Goal: Task Accomplishment & Management: Manage account settings

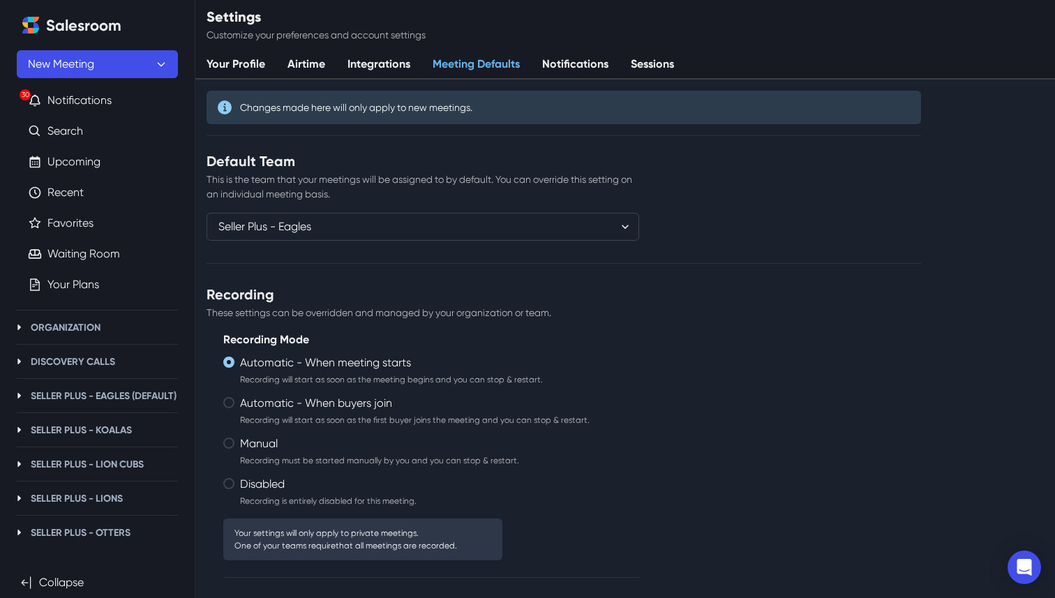
click at [561, 64] on link "Notifications" at bounding box center [575, 64] width 89 height 29
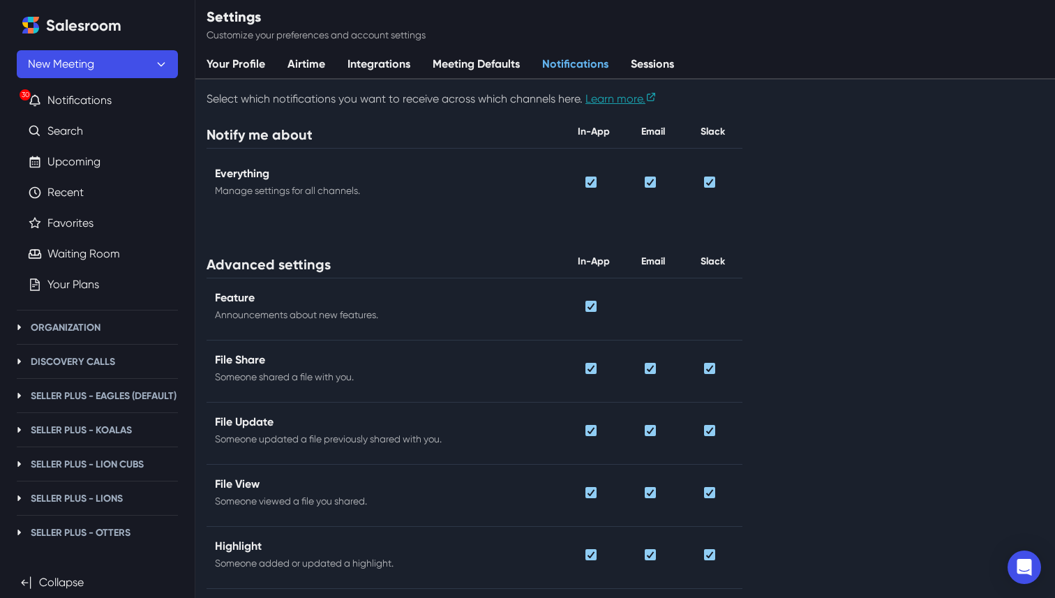
click at [623, 62] on link "Sessions" at bounding box center [653, 64] width 66 height 29
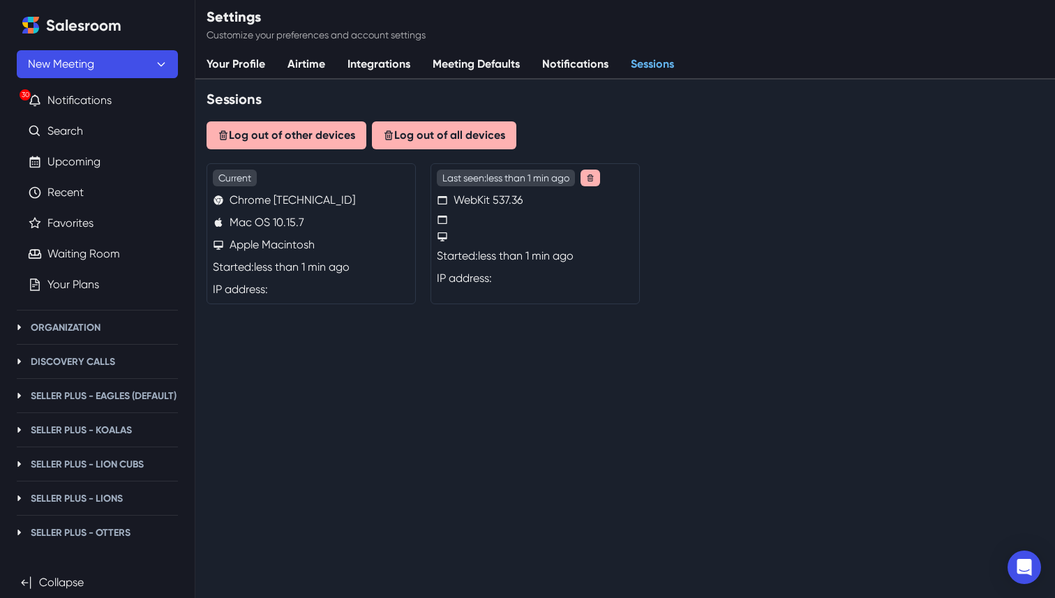
click at [576, 56] on link "Notifications" at bounding box center [575, 64] width 89 height 29
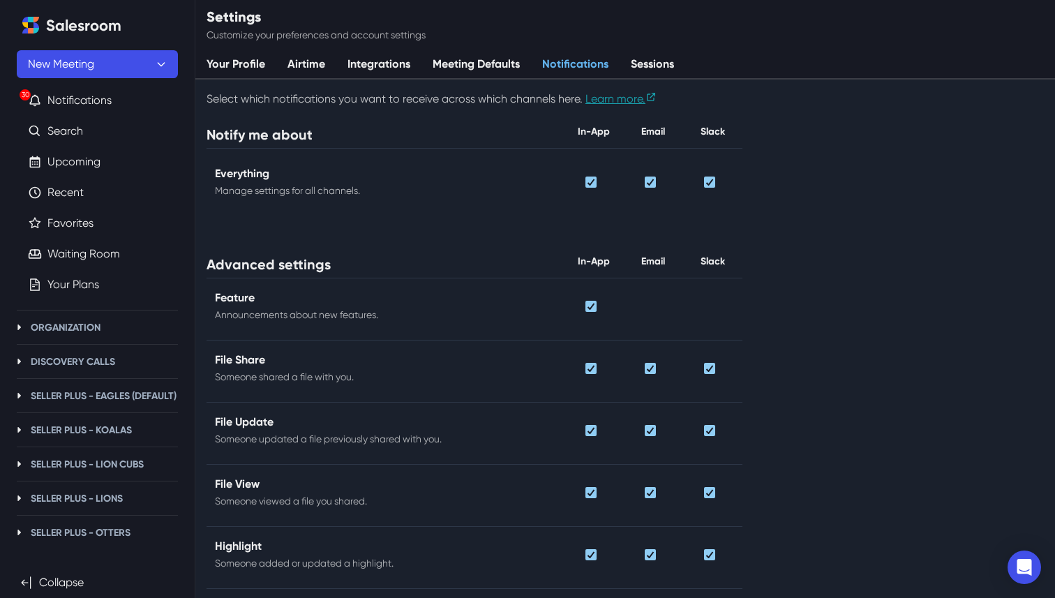
click at [487, 61] on link "Meeting Defaults" at bounding box center [477, 64] width 110 height 29
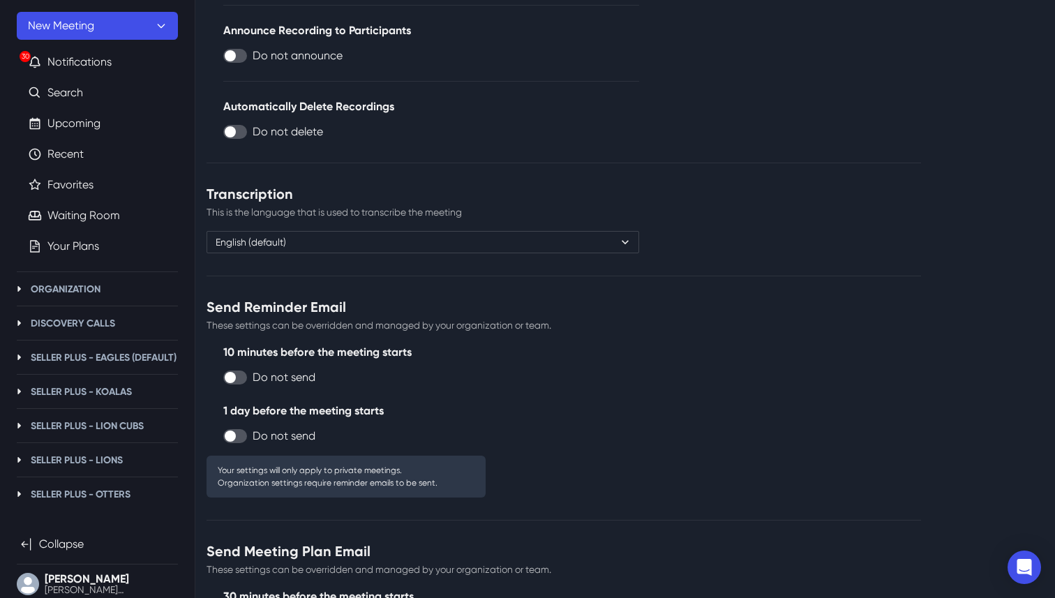
scroll to position [584, 0]
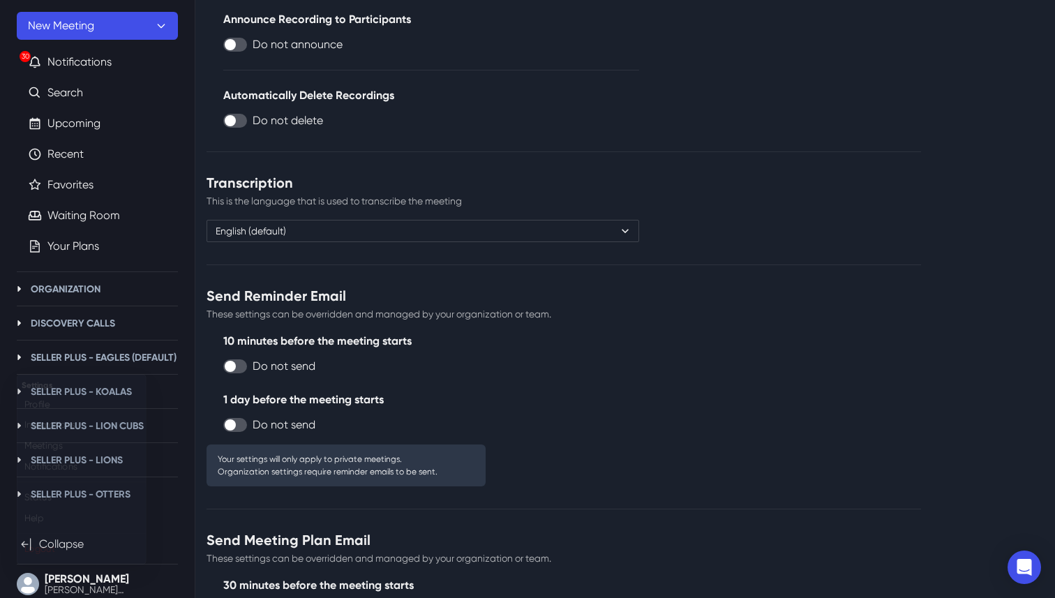
click at [54, 571] on button "Noah [EMAIL_ADDRESS][PERSON_NAME][DOMAIN_NAME]" at bounding box center [97, 584] width 161 height 28
click at [57, 584] on button "Noah [EMAIL_ADDRESS][PERSON_NAME][DOMAIN_NAME]" at bounding box center [97, 584] width 161 height 28
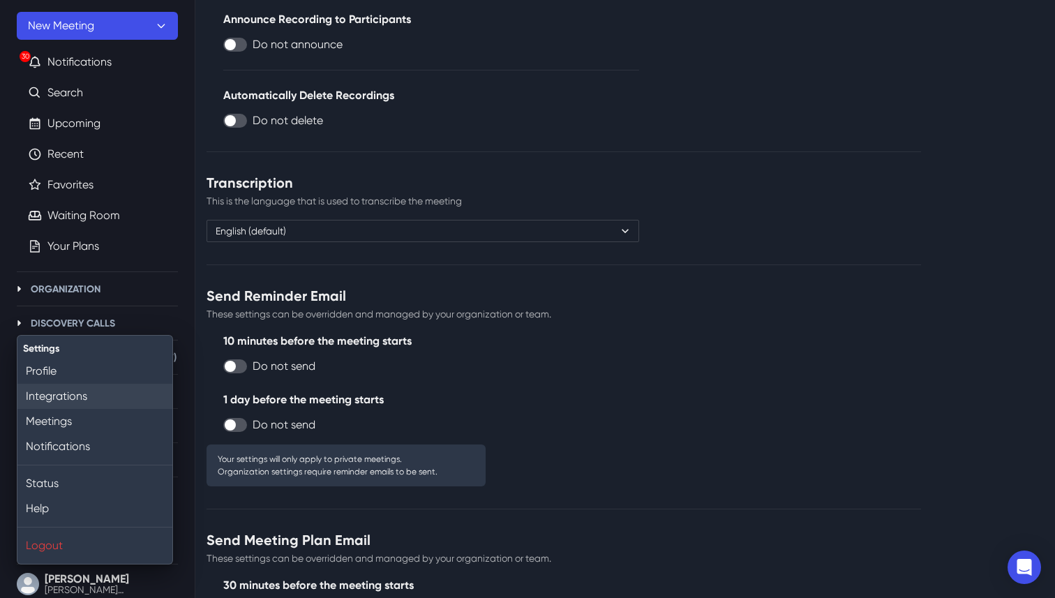
click at [80, 398] on link "Integrations" at bounding box center [94, 396] width 155 height 25
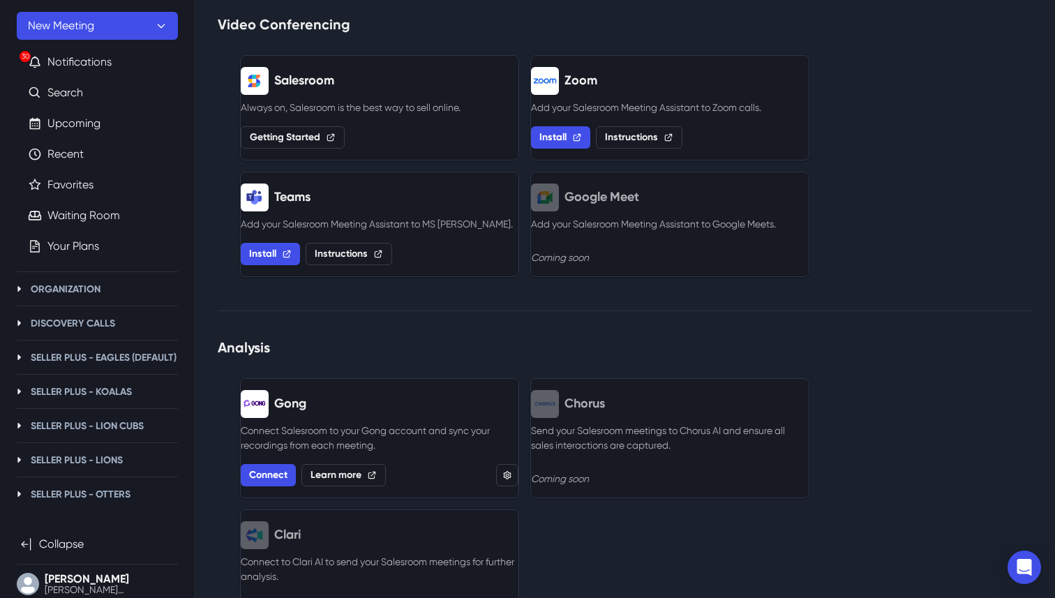
scroll to position [1231, 0]
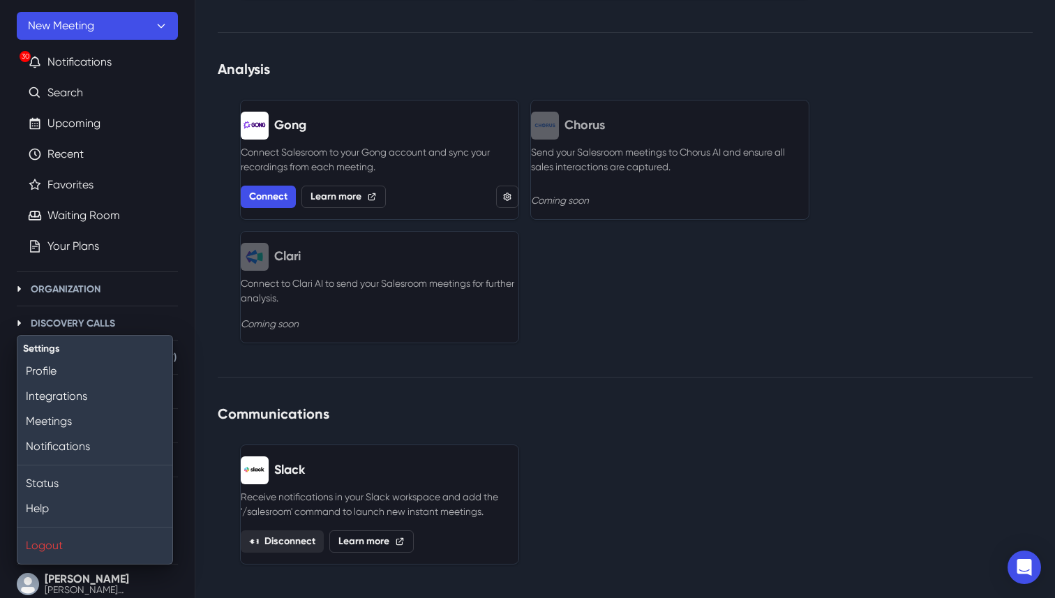
click at [82, 348] on p "Settings" at bounding box center [92, 348] width 138 height 15
click at [73, 373] on link "Profile" at bounding box center [94, 371] width 155 height 25
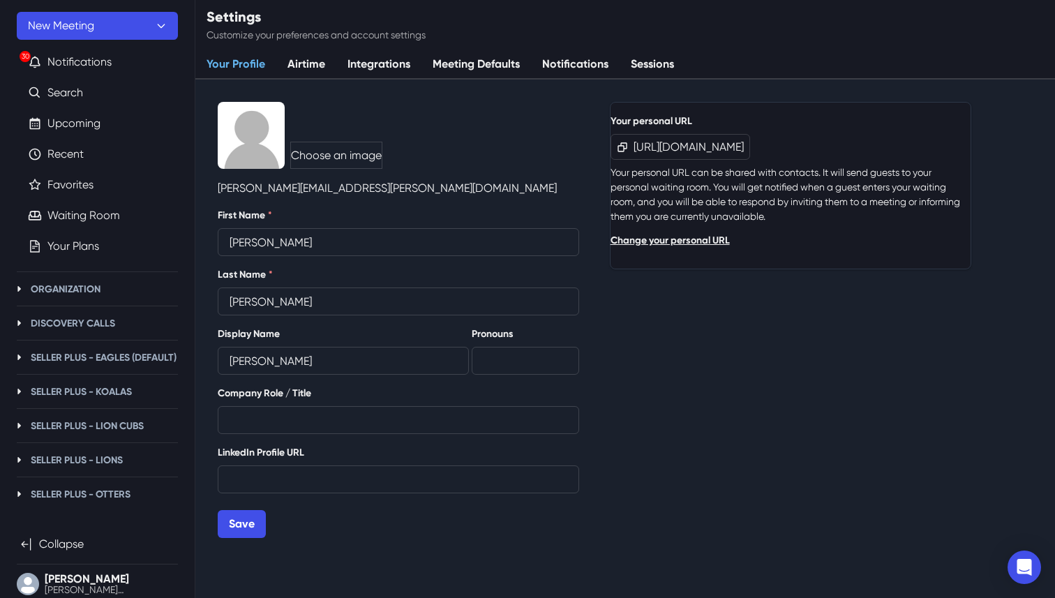
click at [295, 60] on link "Airtime" at bounding box center [306, 64] width 60 height 29
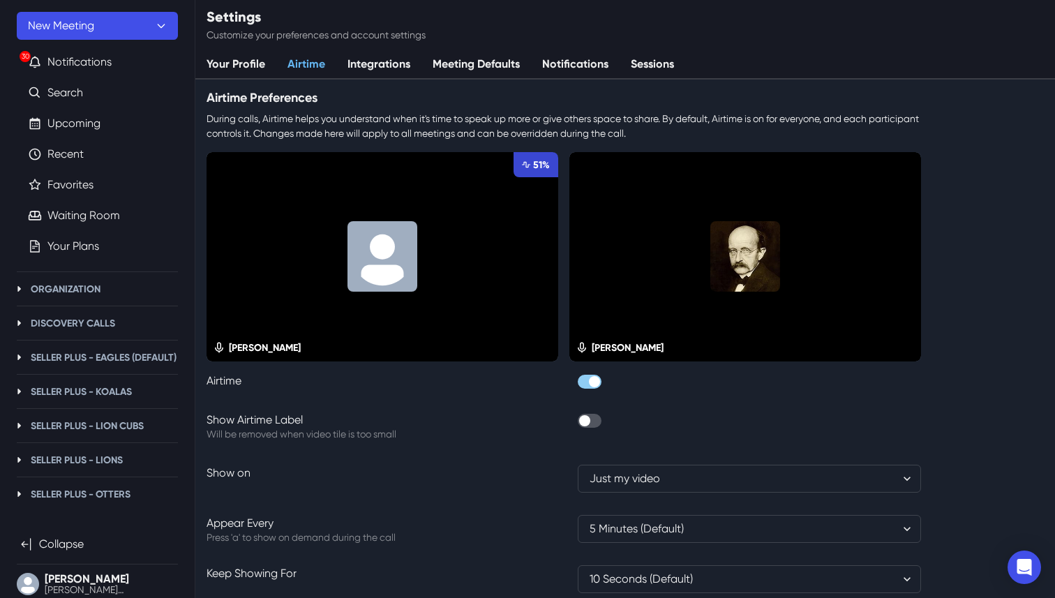
click at [401, 83] on div "Airtime Preferences During calls, Airtime helps you understand when it's time t…" at bounding box center [564, 362] width 715 height 564
click at [385, 65] on link "Integrations" at bounding box center [378, 64] width 85 height 29
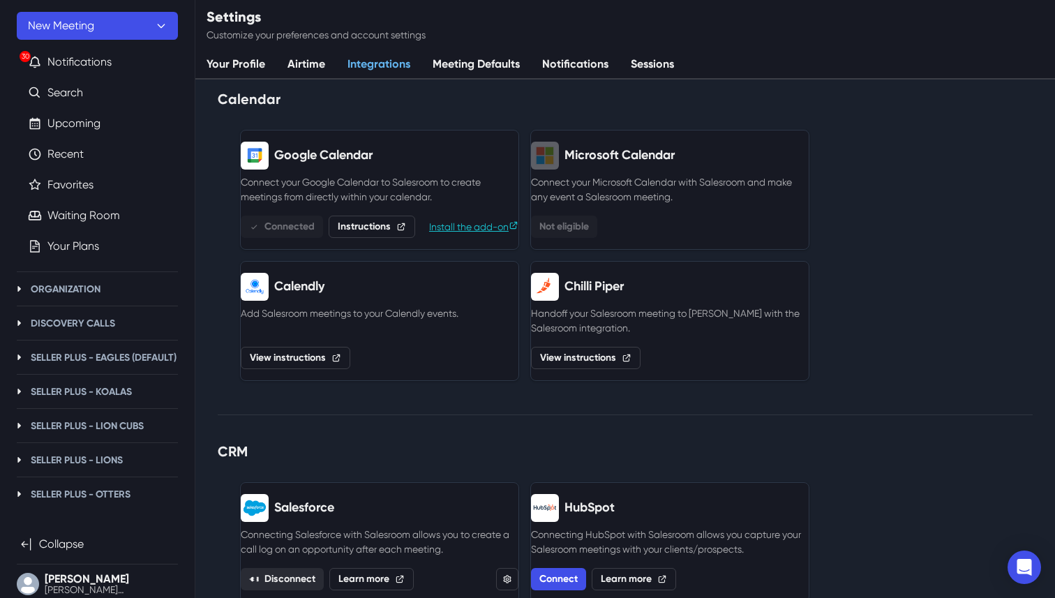
click at [429, 67] on link "Meeting Defaults" at bounding box center [477, 64] width 110 height 29
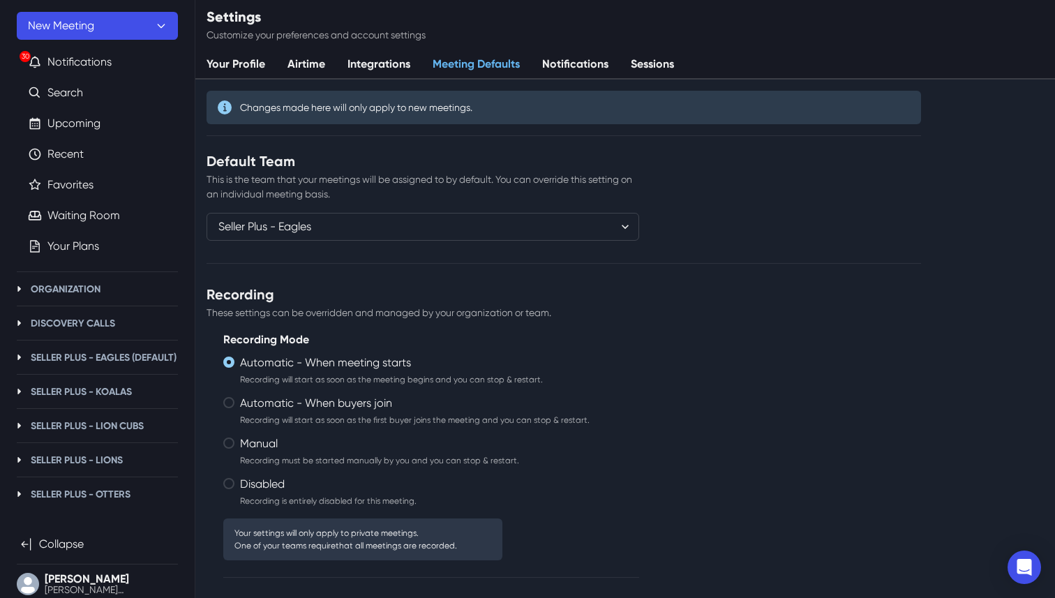
click at [563, 60] on link "Notifications" at bounding box center [575, 64] width 89 height 29
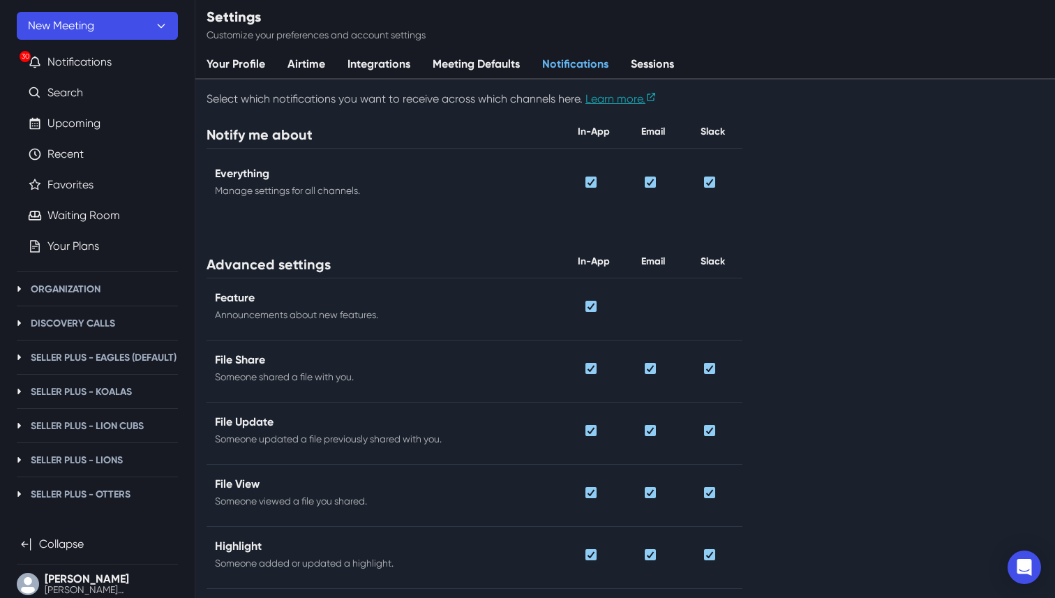
click at [647, 54] on link "Sessions" at bounding box center [653, 64] width 66 height 29
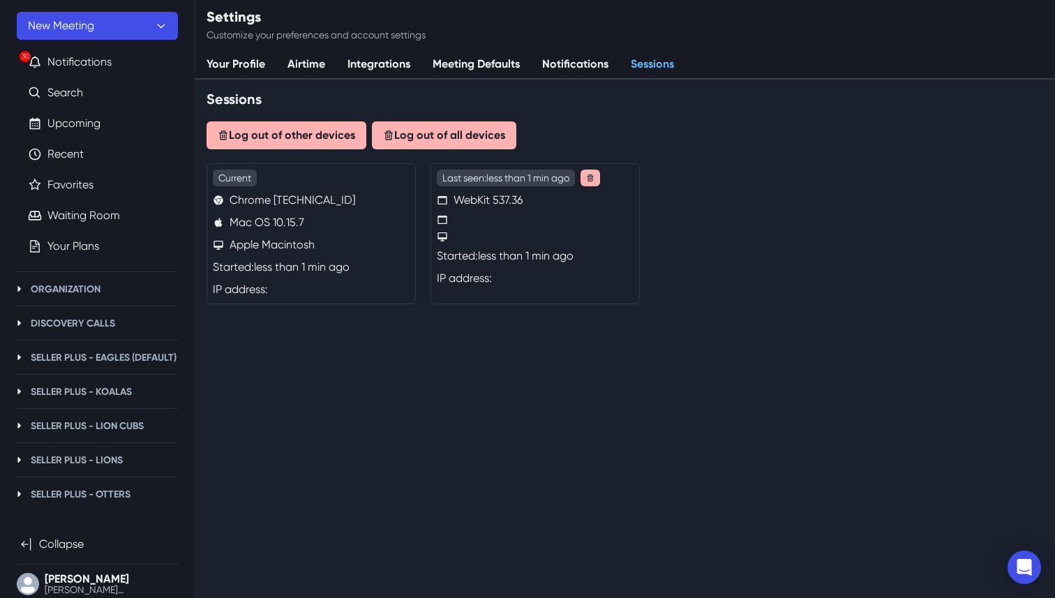
click at [440, 212] on div "Last seen: less than 1 min ago WebKit 537.36 Started: less than 1 min ago IP ad…" at bounding box center [535, 233] width 209 height 141
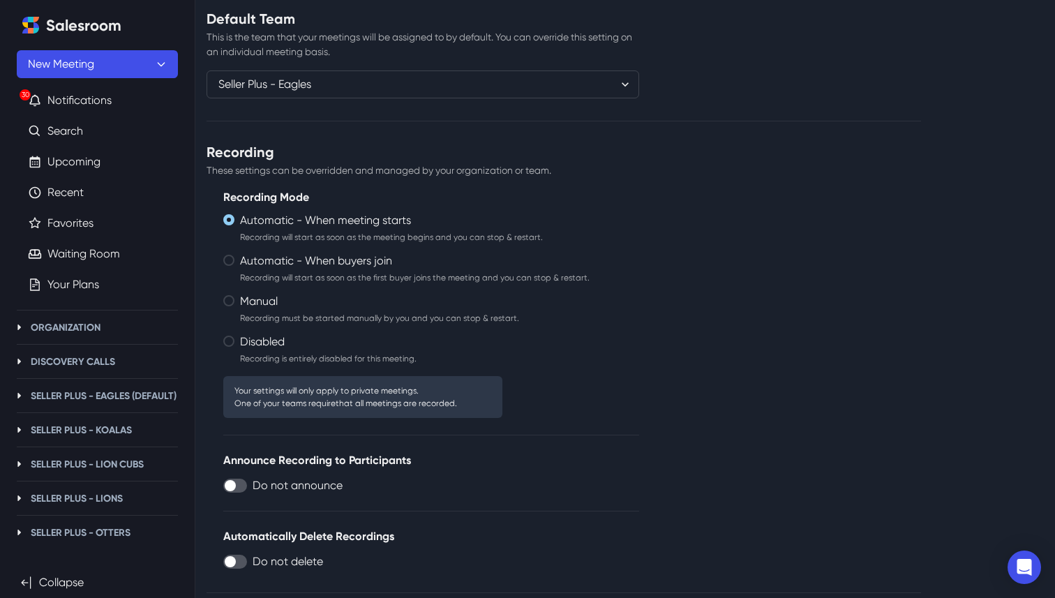
scroll to position [144, 0]
click at [332, 340] on span "Disabled Recording is entirely disabled for this meeting." at bounding box center [328, 351] width 177 height 35
click at [223, 334] on input "Disabled Recording is entirely disabled for this meeting." at bounding box center [223, 334] width 1 height 1
radio input "true"
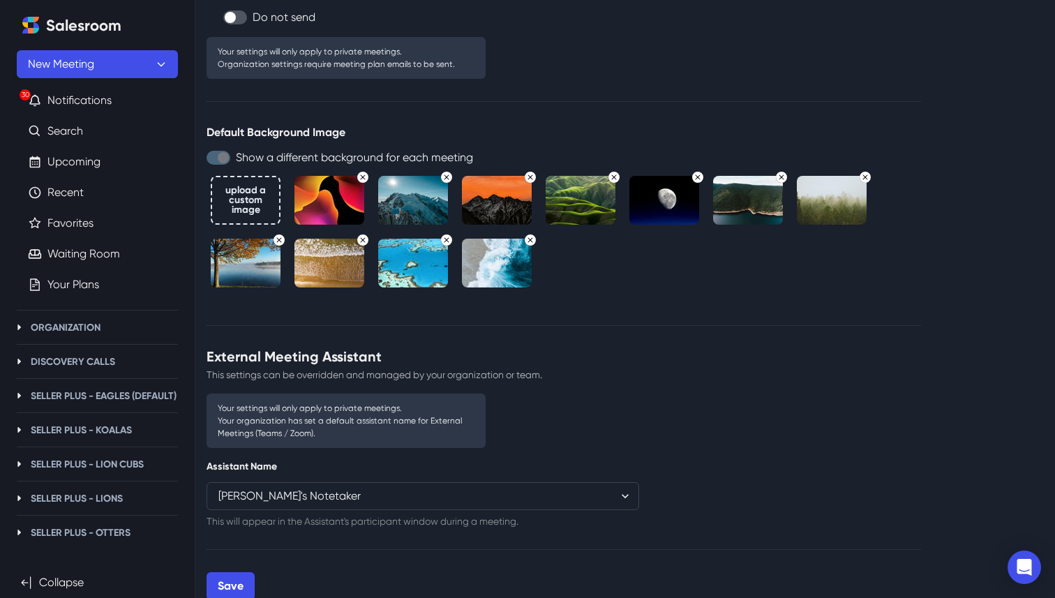
scroll to position [1249, 0]
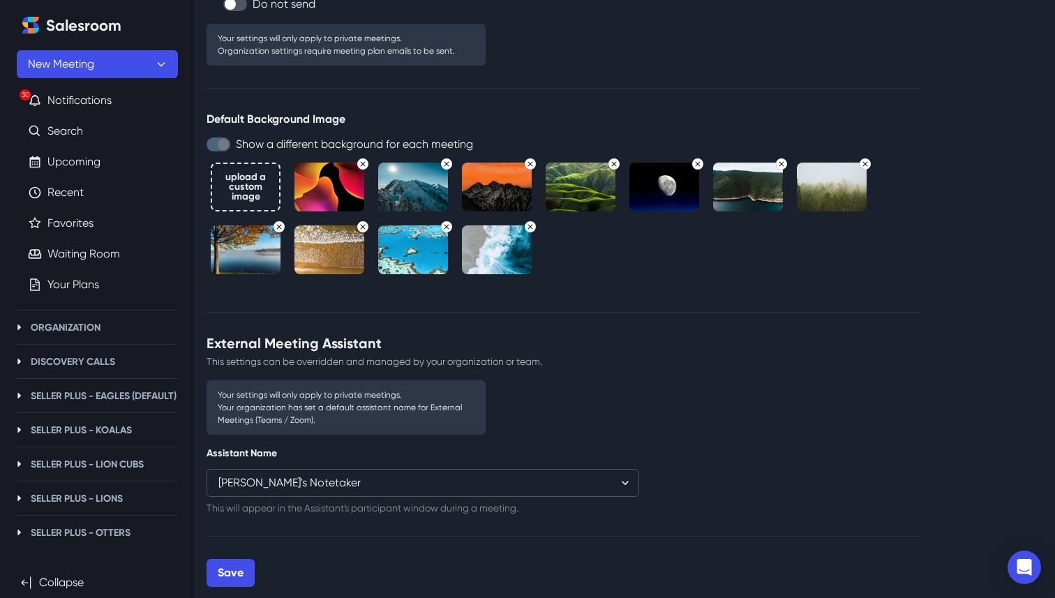
click at [311, 482] on select "Salesroom Assistant Salesroom Notetaker [PERSON_NAME]'s Notetaker [PERSON_NAME]…" at bounding box center [423, 483] width 433 height 28
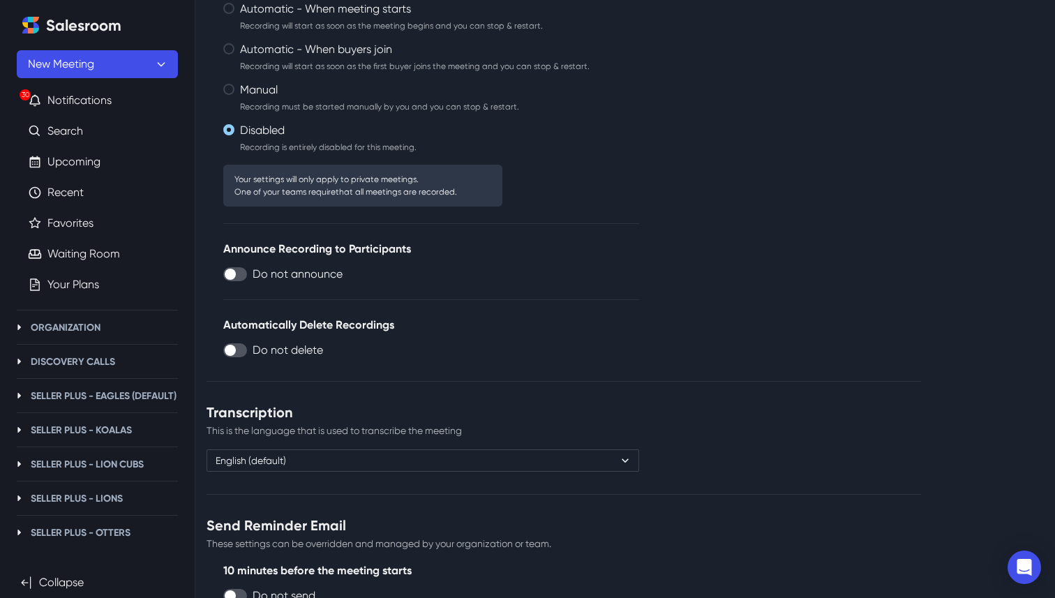
scroll to position [0, 0]
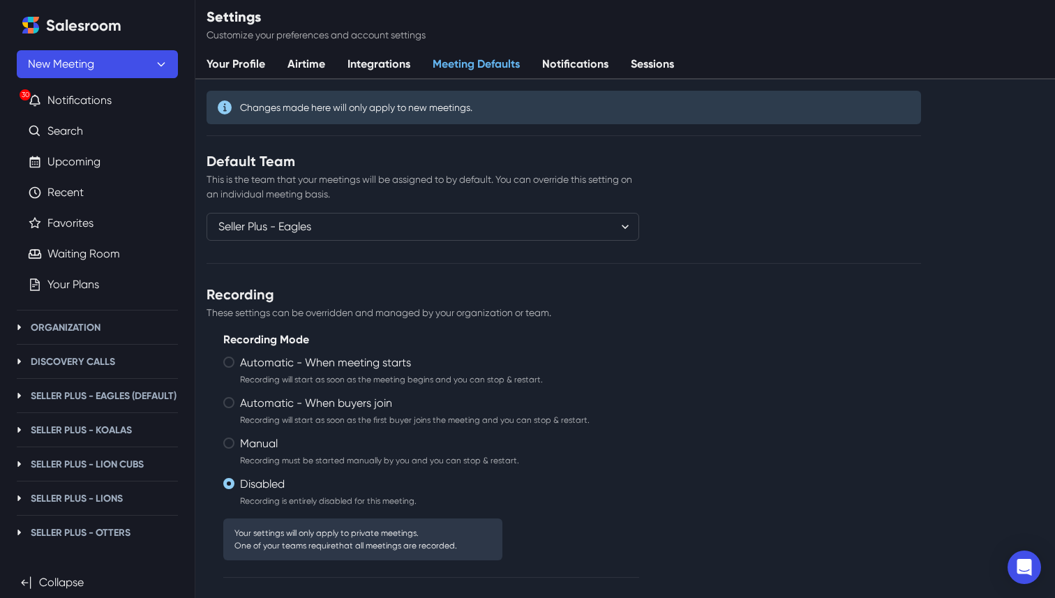
click at [584, 61] on link "Notifications" at bounding box center [575, 64] width 89 height 29
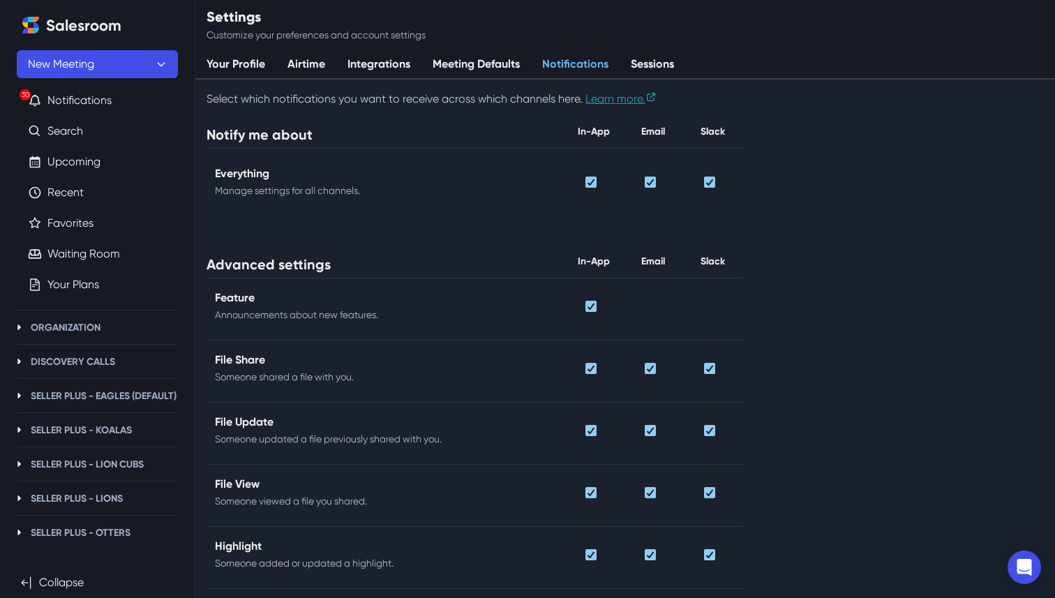
click at [660, 51] on link "Sessions" at bounding box center [653, 64] width 66 height 29
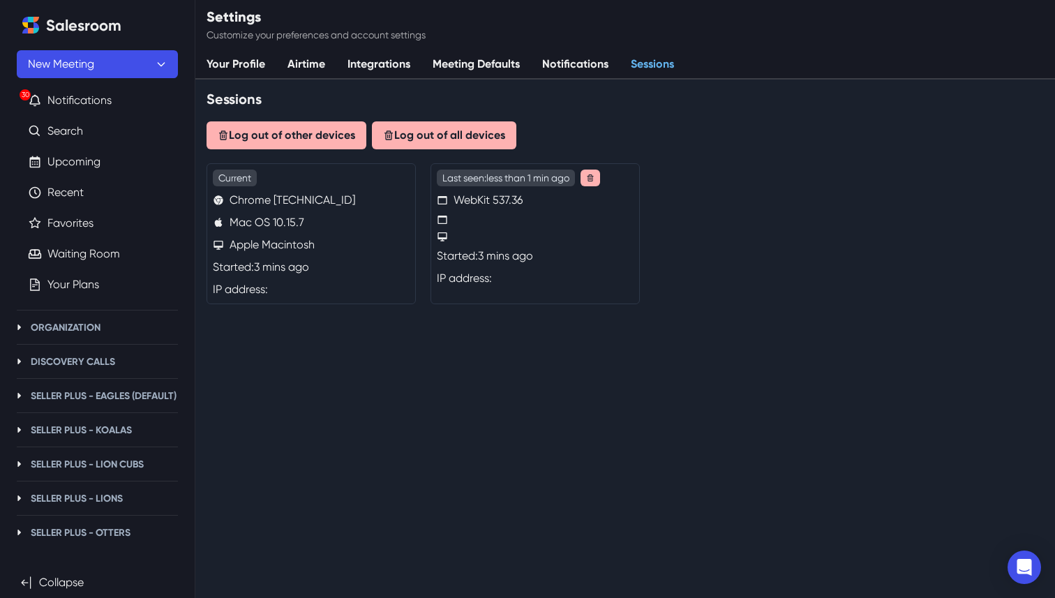
click at [230, 56] on link "Your Profile" at bounding box center [235, 64] width 81 height 29
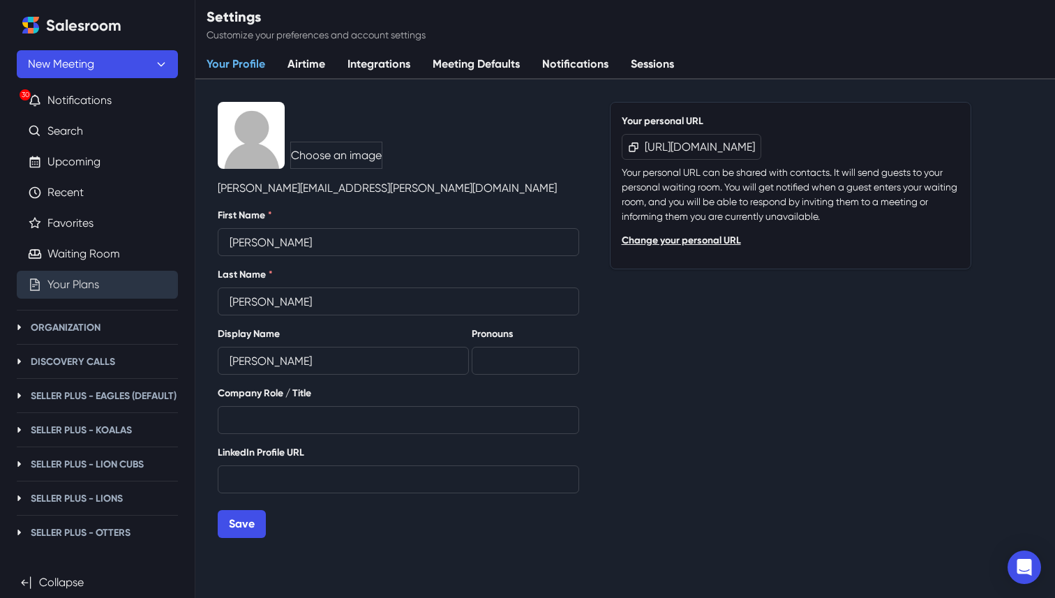
scroll to position [51, 0]
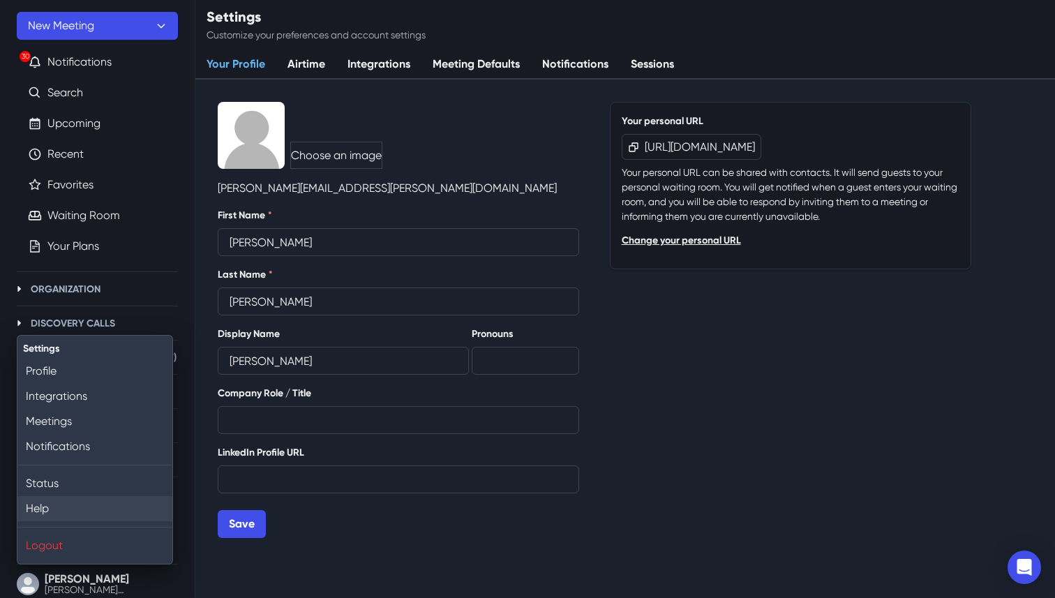
click at [67, 499] on link "Help" at bounding box center [94, 508] width 155 height 25
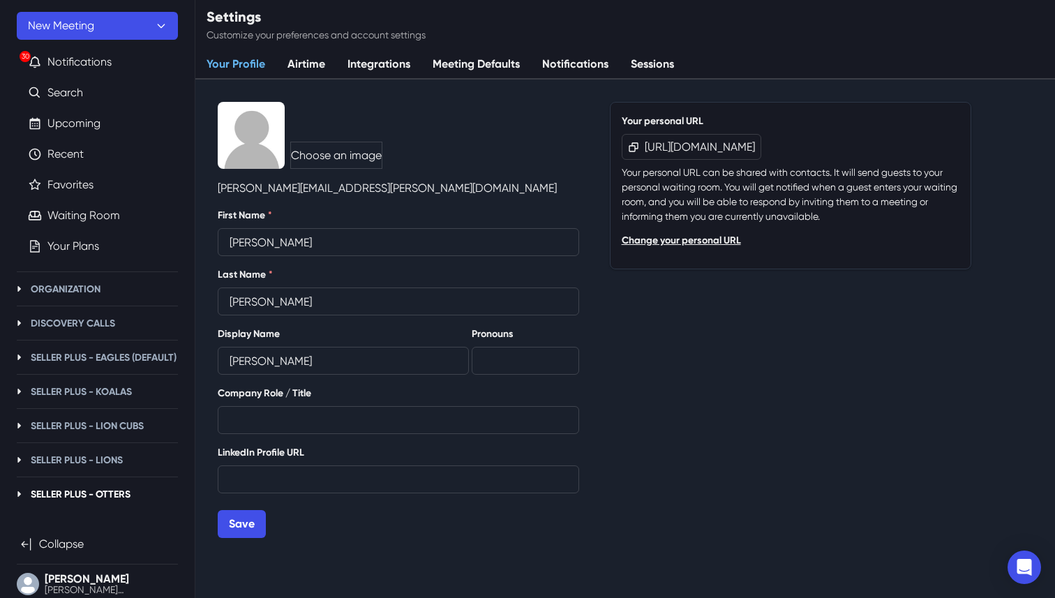
scroll to position [80, 0]
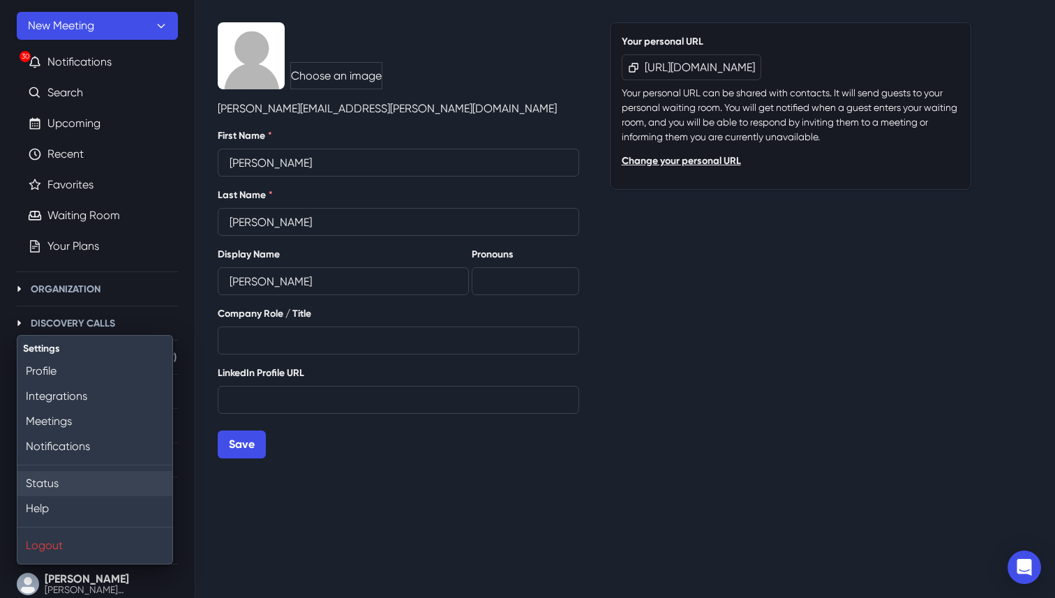
click at [72, 482] on link "Status" at bounding box center [94, 483] width 155 height 25
click at [103, 395] on link "Integrations" at bounding box center [94, 396] width 155 height 25
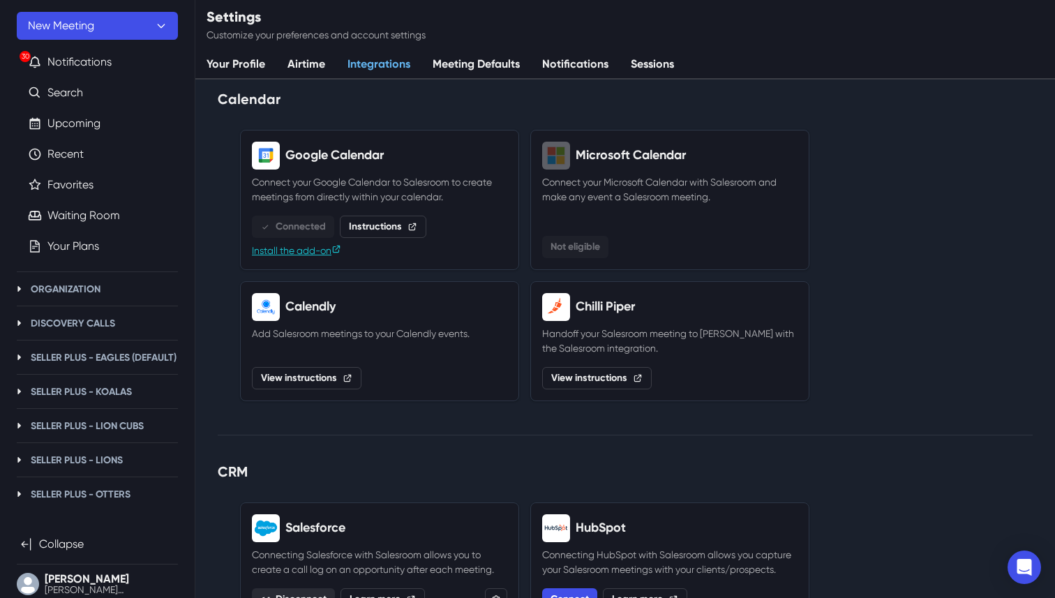
scroll to position [33, 0]
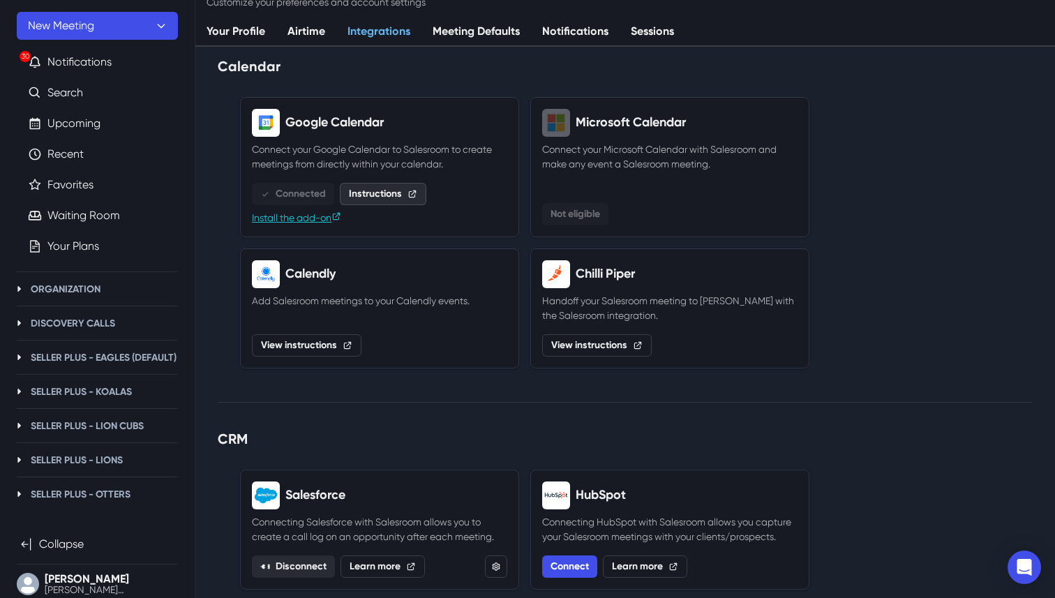
click at [385, 188] on link "Instructions" at bounding box center [383, 194] width 87 height 22
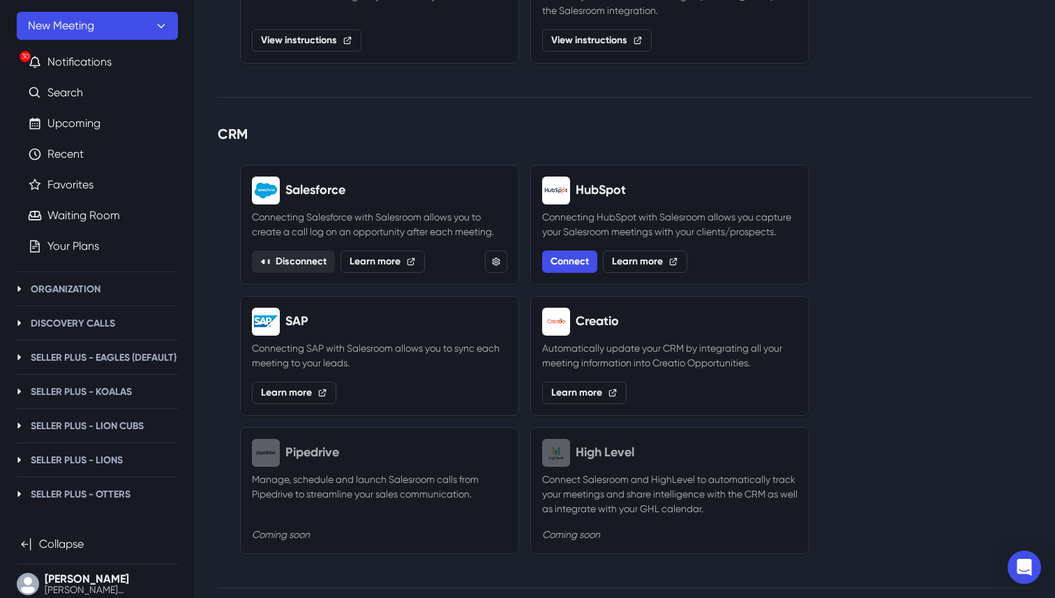
scroll to position [340, 0]
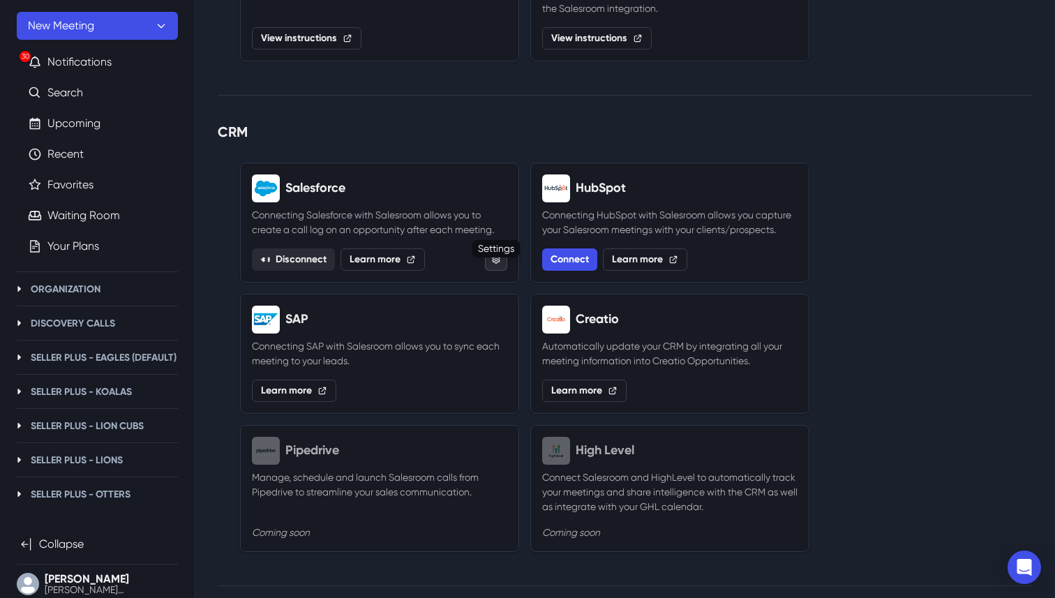
click at [495, 262] on icon "Salesforce Settings" at bounding box center [497, 259] width 8 height 8
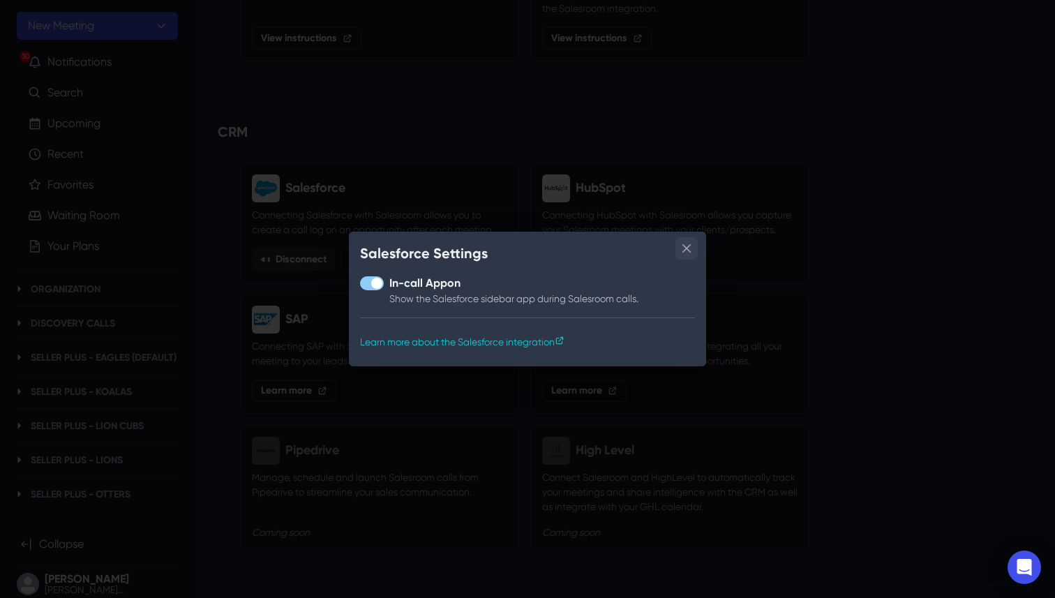
click at [683, 246] on icon "Close" at bounding box center [687, 248] width 8 height 8
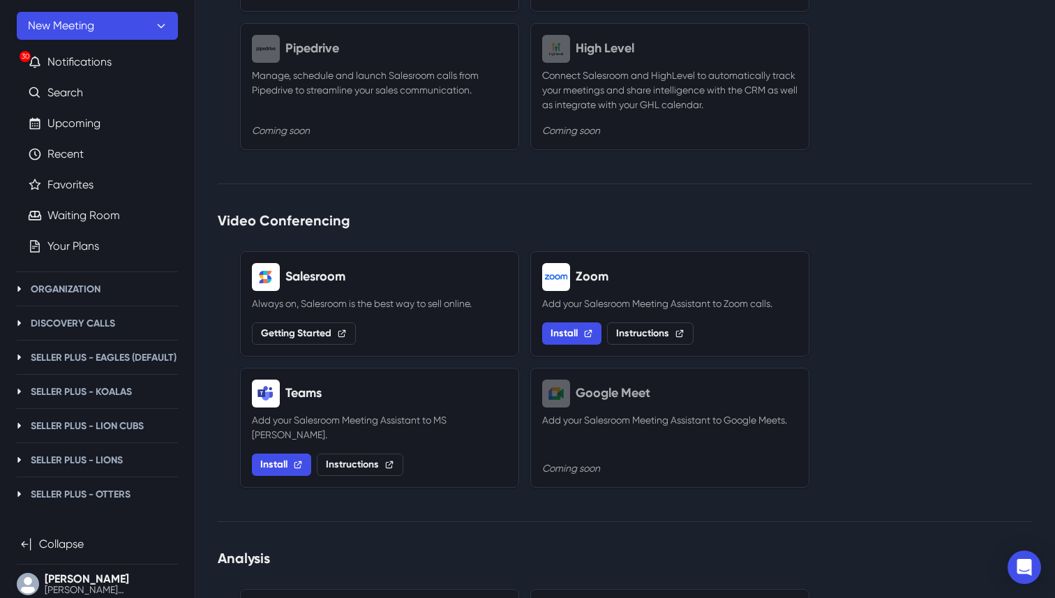
scroll to position [766, 0]
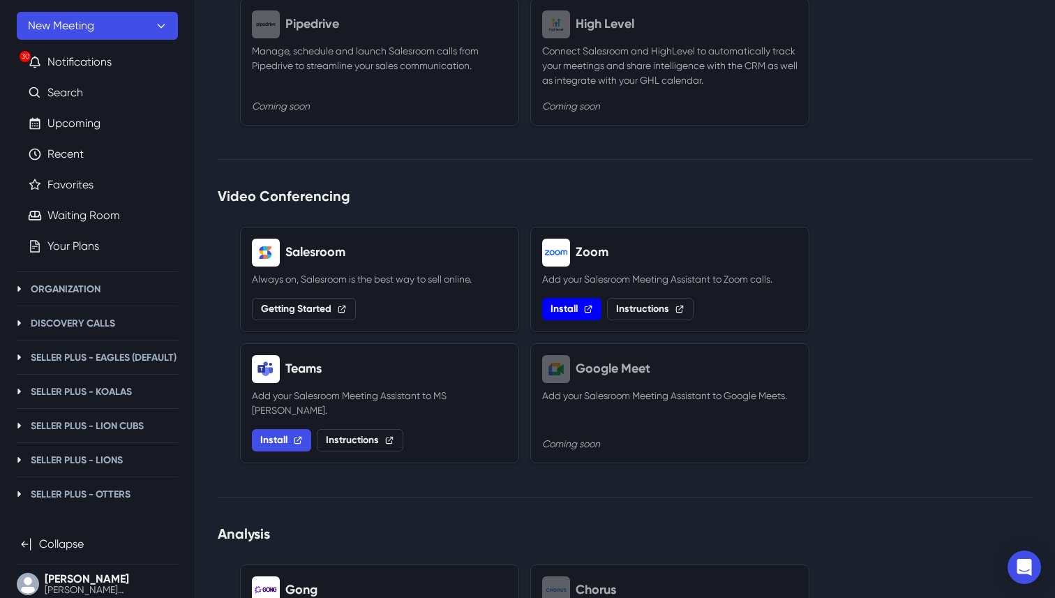
click at [588, 317] on link "Install" at bounding box center [571, 309] width 59 height 22
